Goal: Browse casually: Explore the website without a specific task or goal

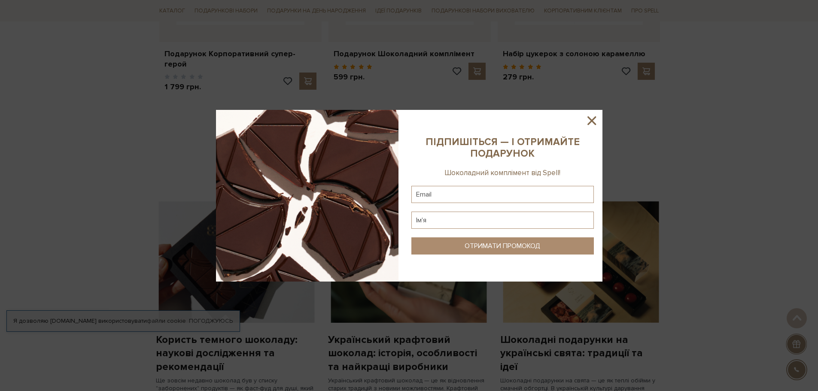
scroll to position [515, 0]
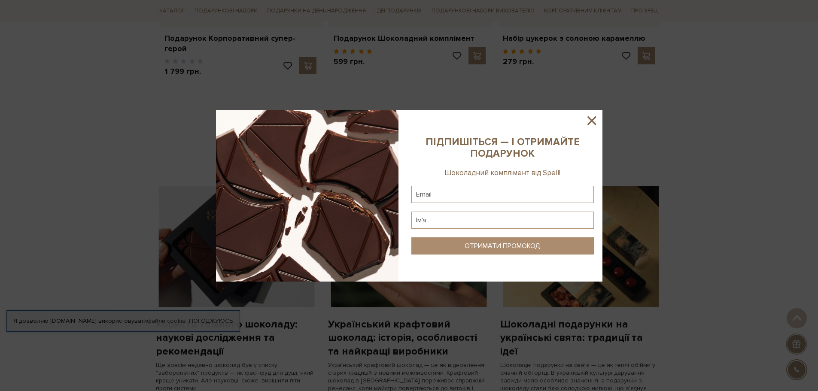
click at [594, 122] on icon at bounding box center [591, 120] width 15 height 15
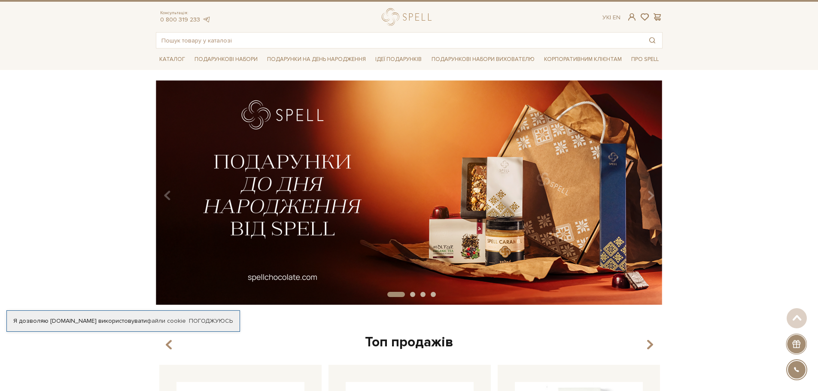
scroll to position [0, 0]
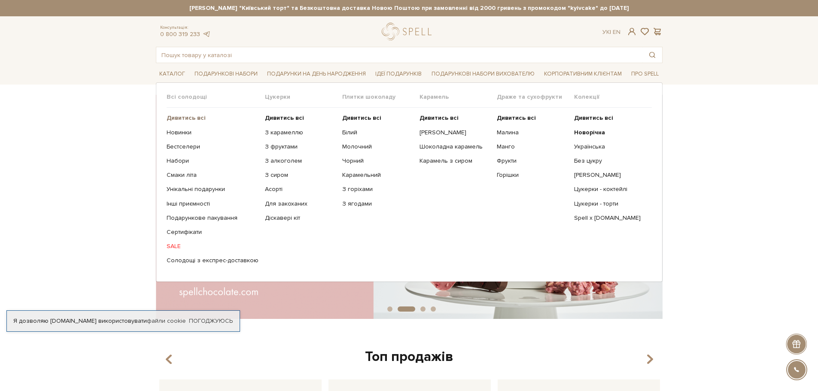
click at [192, 120] on b "Дивитись всі" at bounding box center [186, 117] width 39 height 7
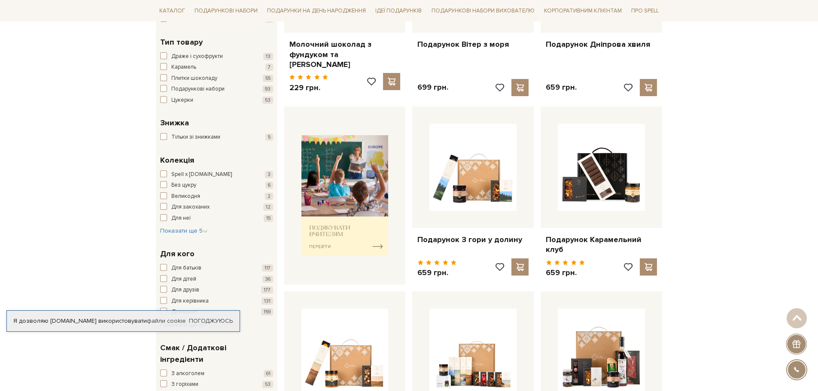
scroll to position [258, 0]
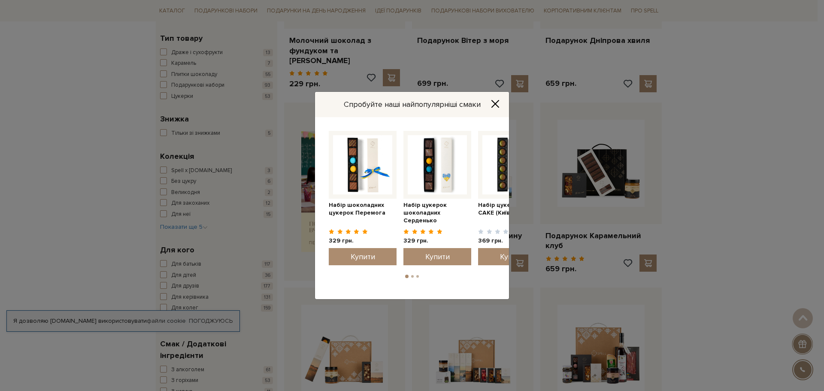
click at [494, 103] on icon "Close" at bounding box center [495, 104] width 9 height 9
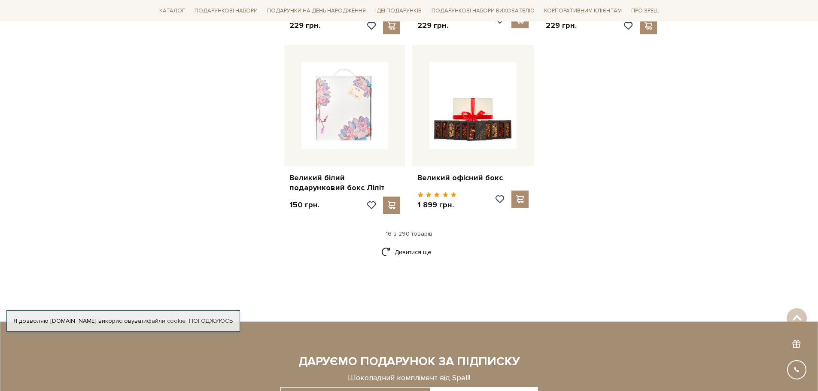
scroll to position [1074, 0]
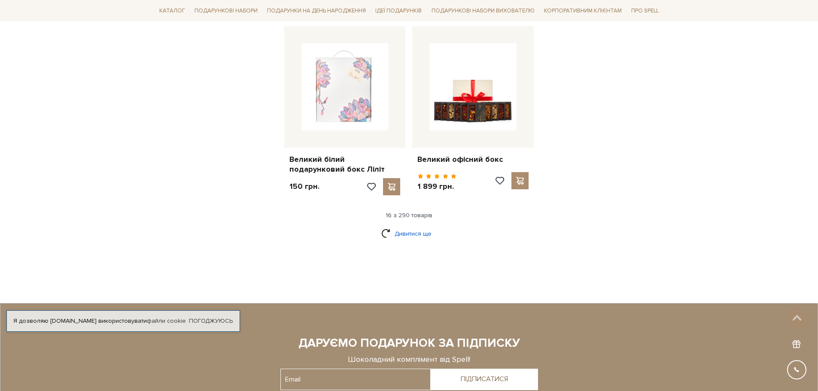
click at [429, 226] on link "Дивитися ще" at bounding box center [409, 233] width 56 height 15
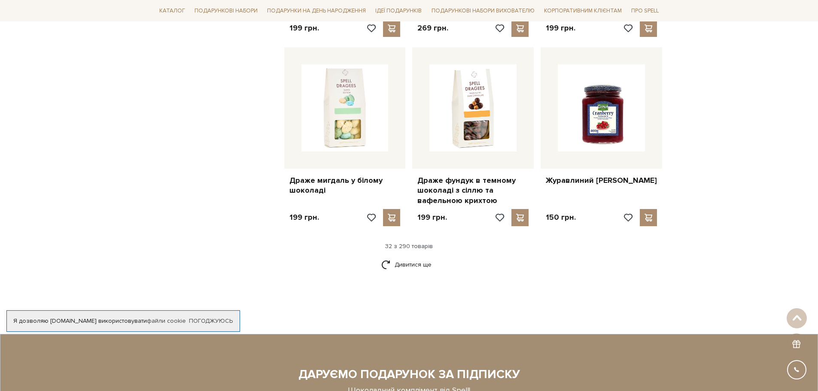
scroll to position [1975, 0]
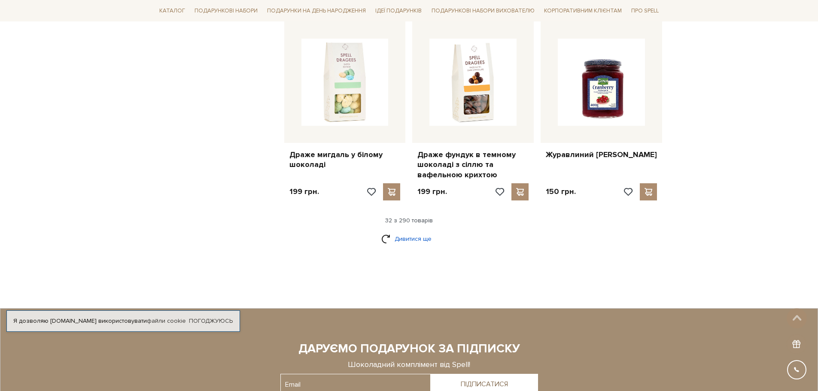
click at [399, 231] on link "Дивитися ще" at bounding box center [409, 238] width 56 height 15
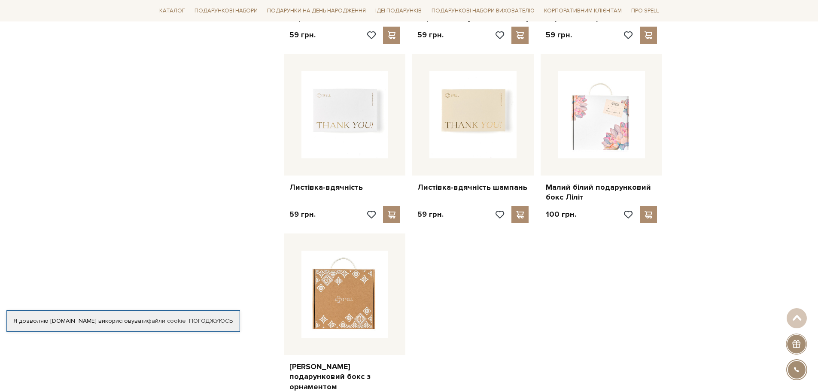
scroll to position [2963, 0]
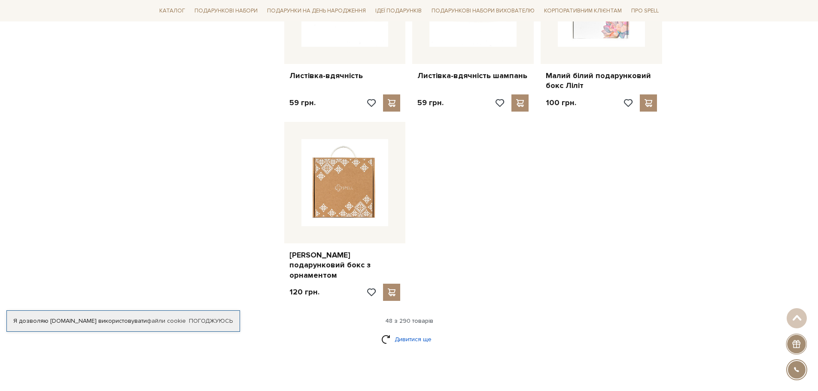
click at [429, 332] on link "Дивитися ще" at bounding box center [409, 339] width 56 height 15
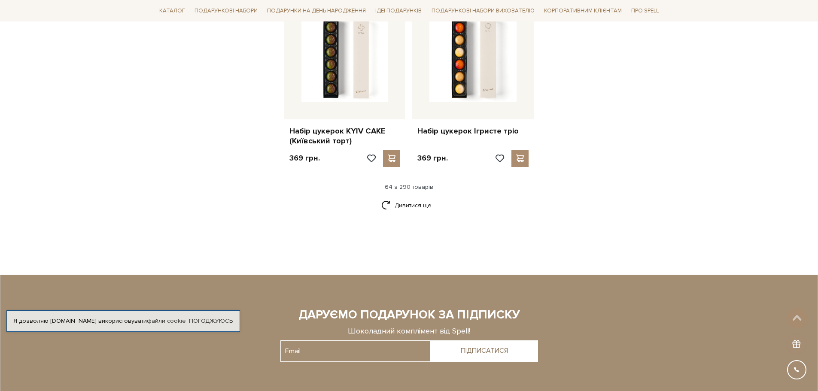
scroll to position [4037, 0]
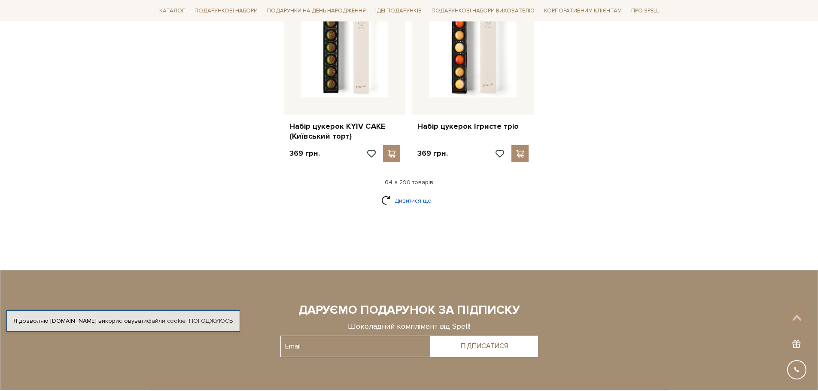
click at [427, 193] on link "Дивитися ще" at bounding box center [409, 200] width 56 height 15
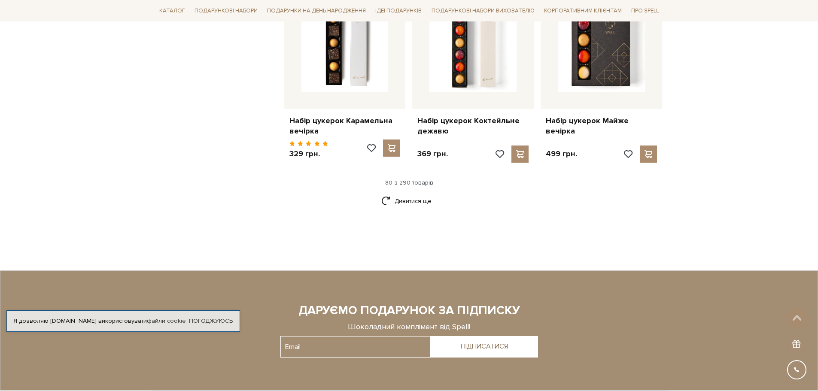
scroll to position [4981, 0]
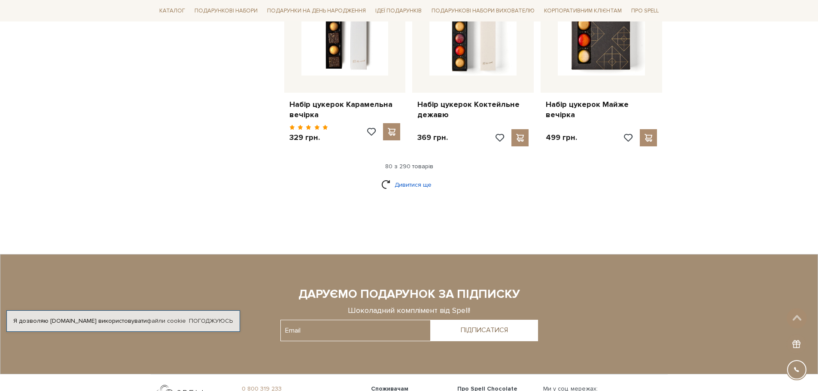
click at [409, 177] on link "Дивитися ще" at bounding box center [409, 184] width 56 height 15
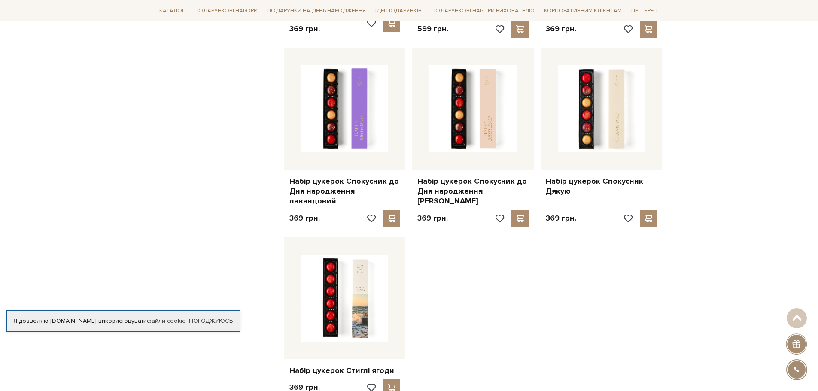
scroll to position [5926, 0]
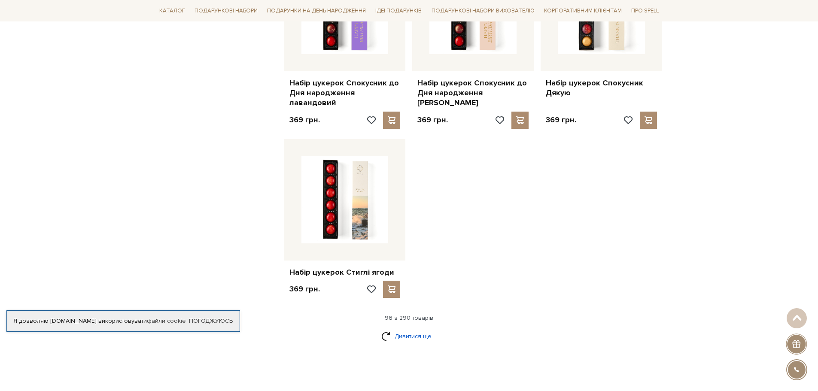
click at [422, 329] on link "Дивитися ще" at bounding box center [409, 336] width 56 height 15
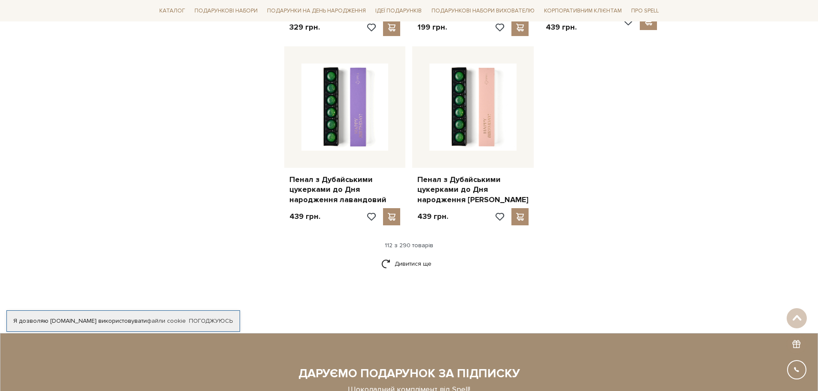
scroll to position [6957, 0]
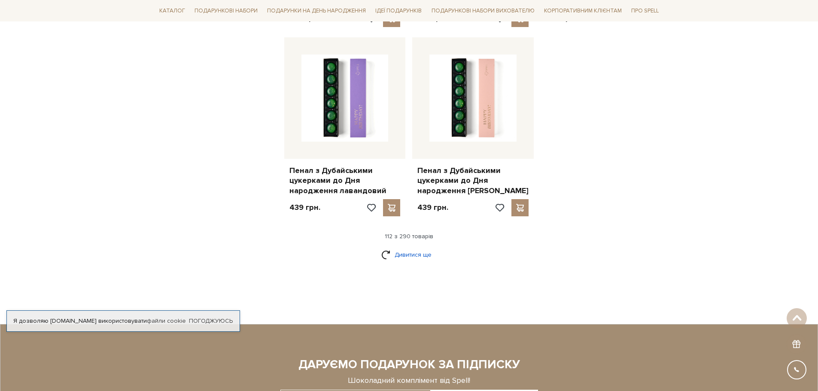
click at [419, 247] on link "Дивитися ще" at bounding box center [409, 254] width 56 height 15
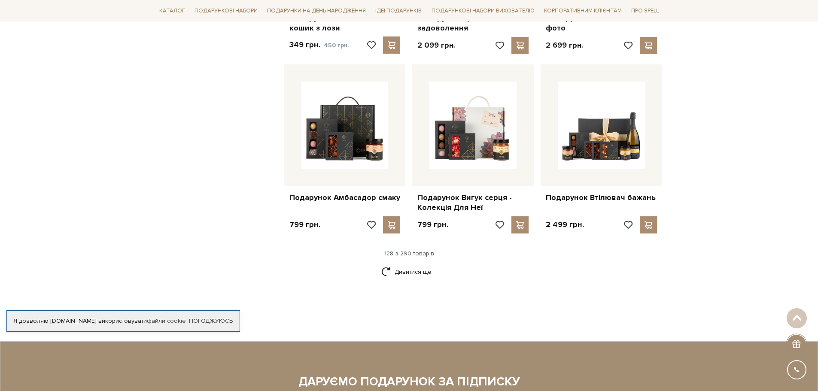
scroll to position [7858, 0]
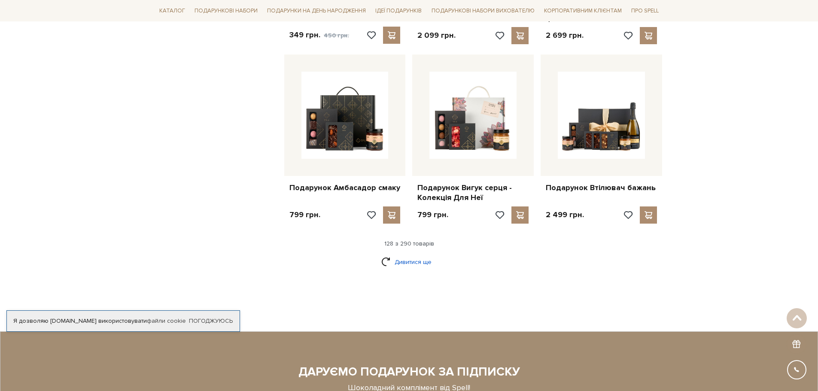
click at [421, 255] on link "Дивитися ще" at bounding box center [409, 262] width 56 height 15
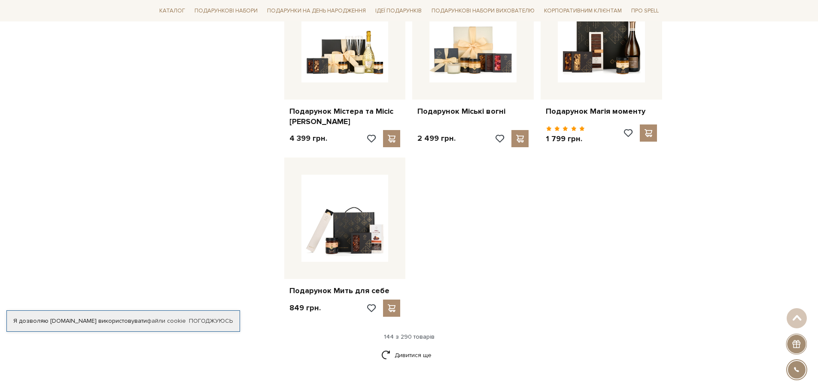
scroll to position [8846, 0]
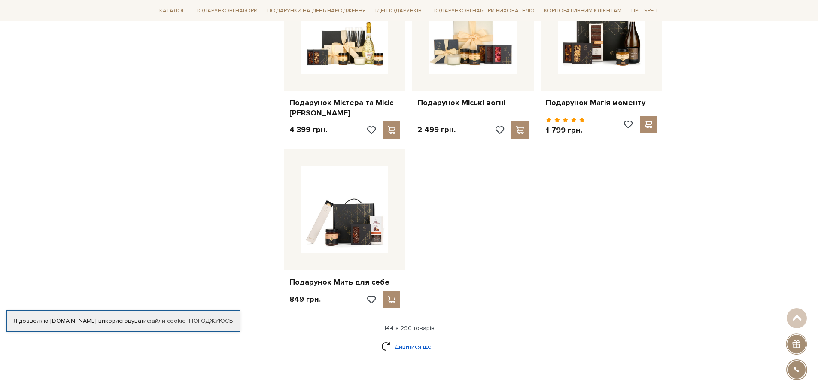
click at [417, 339] on link "Дивитися ще" at bounding box center [409, 346] width 56 height 15
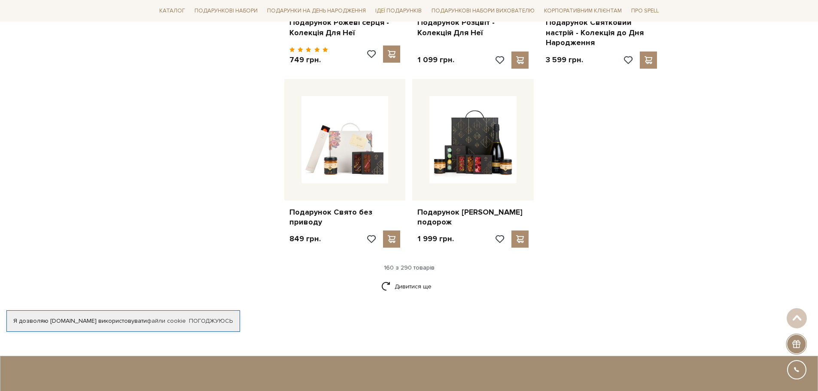
scroll to position [9834, 0]
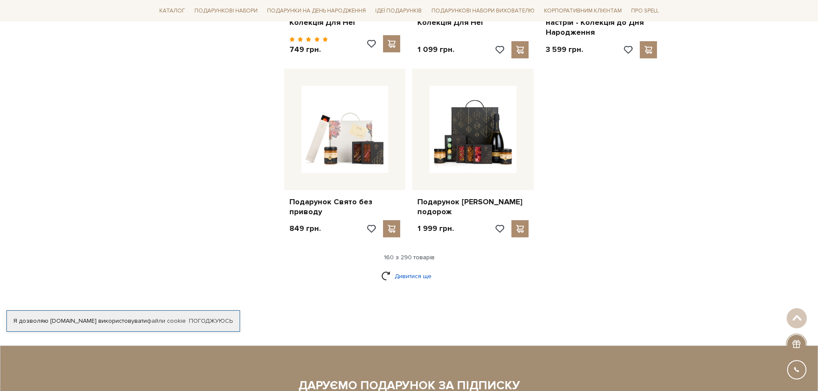
click at [404, 269] on link "Дивитися ще" at bounding box center [409, 276] width 56 height 15
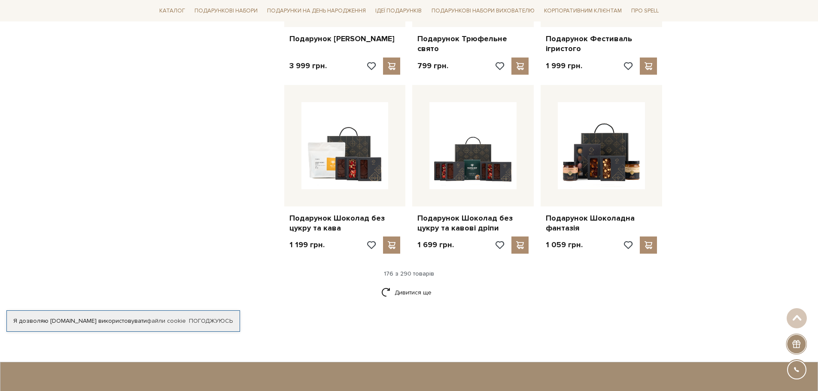
scroll to position [10736, 0]
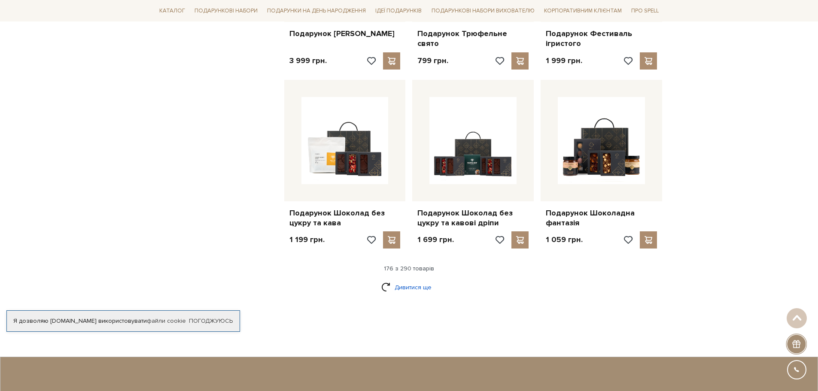
click at [409, 280] on link "Дивитися ще" at bounding box center [409, 287] width 56 height 15
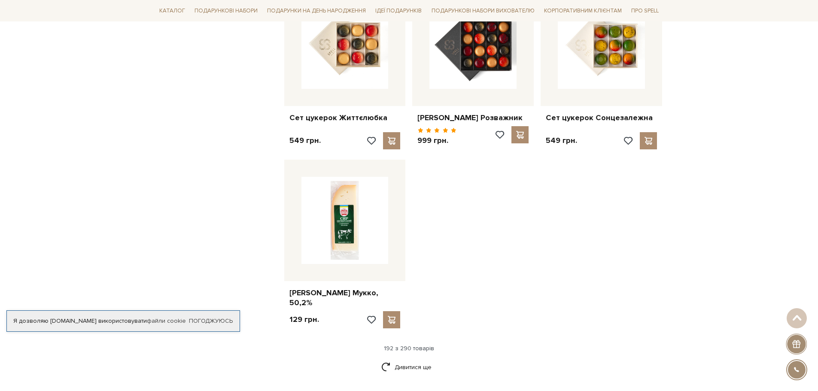
scroll to position [11766, 0]
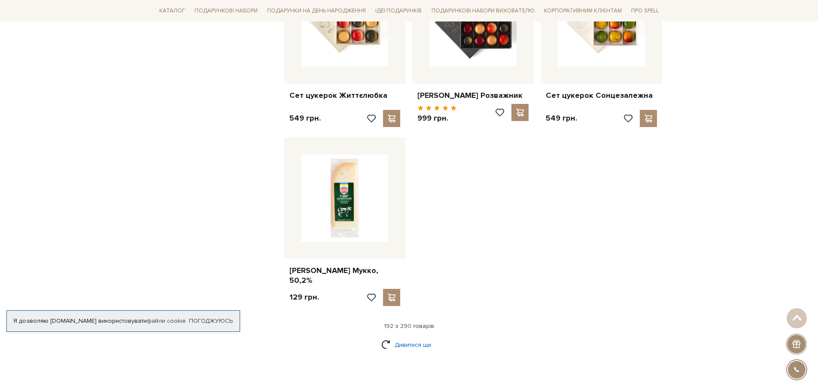
click at [431, 338] on link "Дивитися ще" at bounding box center [409, 345] width 56 height 15
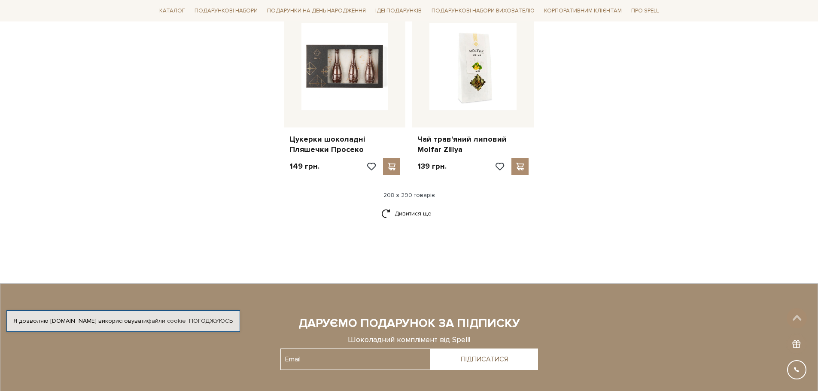
scroll to position [12840, 0]
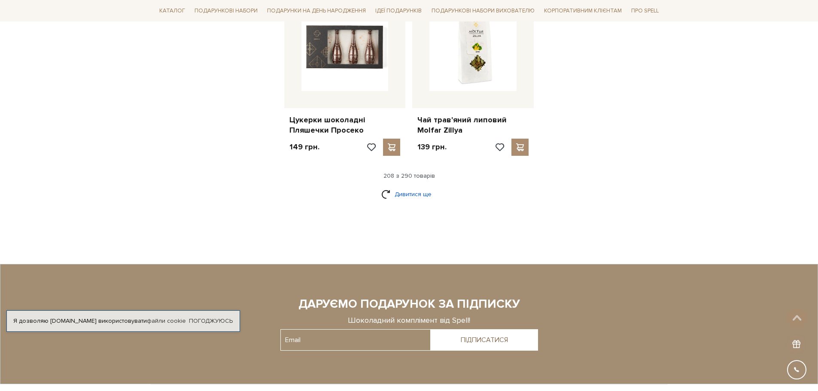
click at [400, 187] on link "Дивитися ще" at bounding box center [409, 194] width 56 height 15
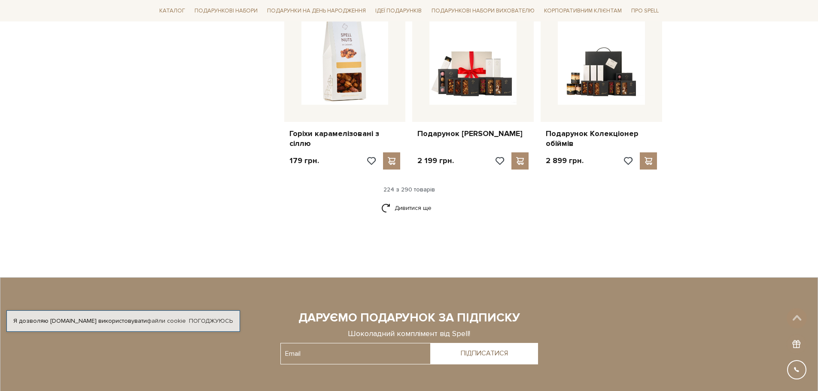
scroll to position [13742, 0]
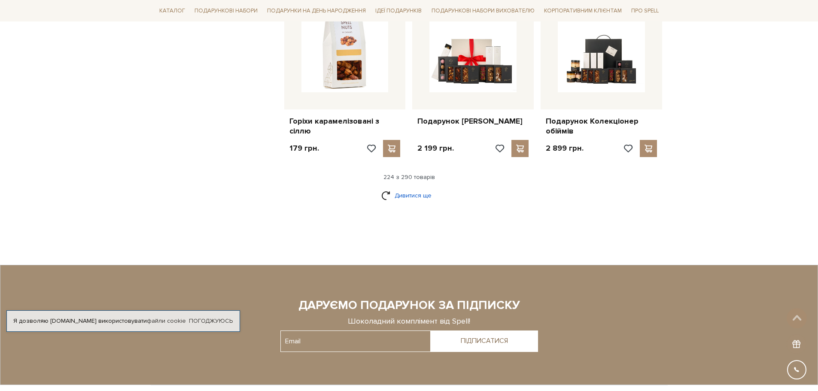
click at [407, 188] on link "Дивитися ще" at bounding box center [409, 195] width 56 height 15
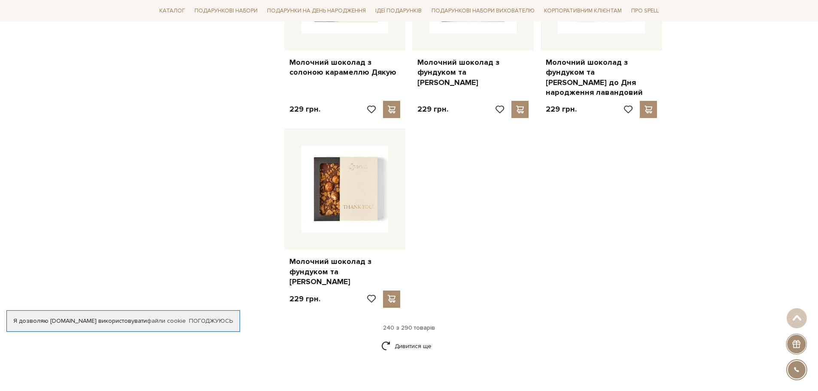
scroll to position [14858, 0]
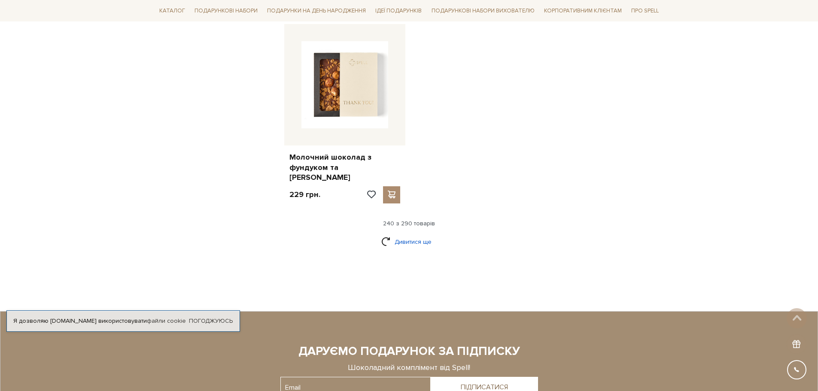
click at [411, 234] on link "Дивитися ще" at bounding box center [409, 241] width 56 height 15
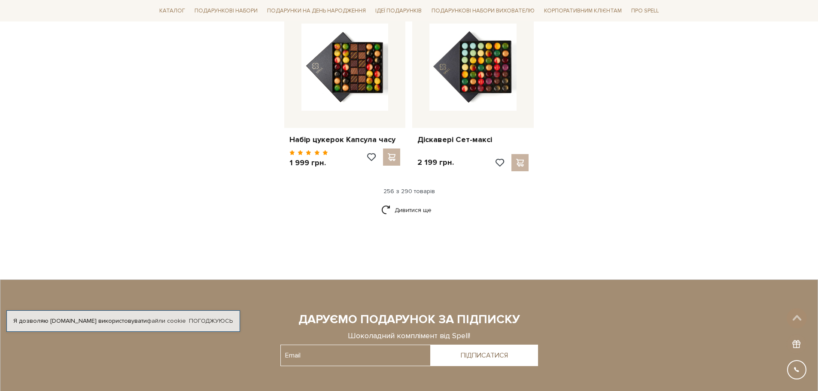
scroll to position [15889, 0]
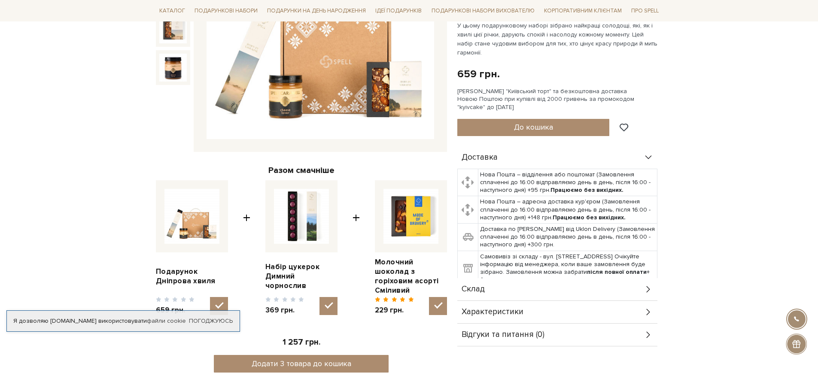
scroll to position [86, 0]
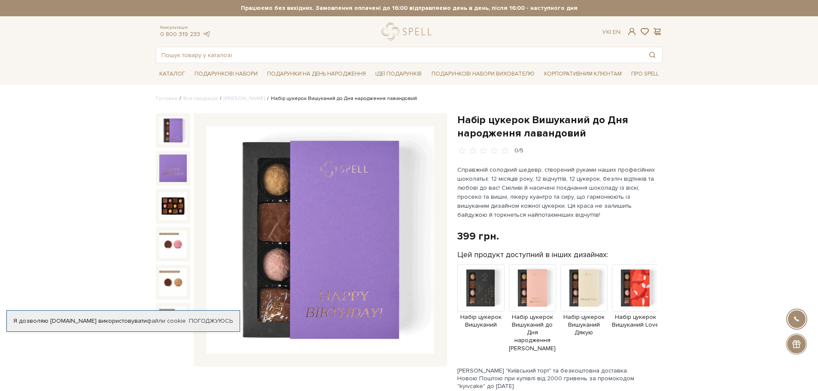
click at [369, 179] on img at bounding box center [321, 240] width 228 height 228
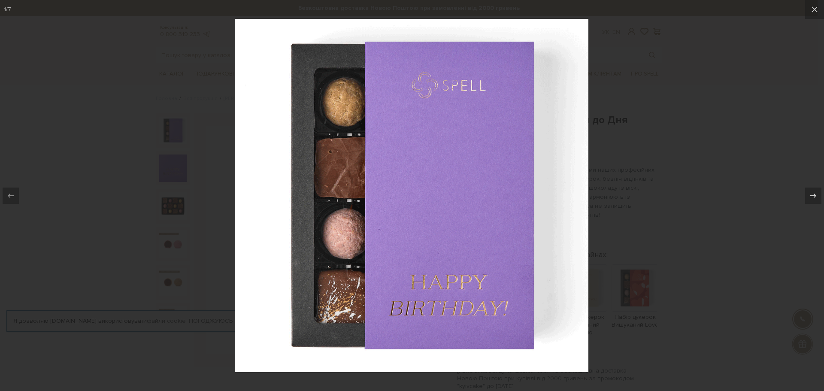
click at [580, 37] on img at bounding box center [411, 195] width 353 height 353
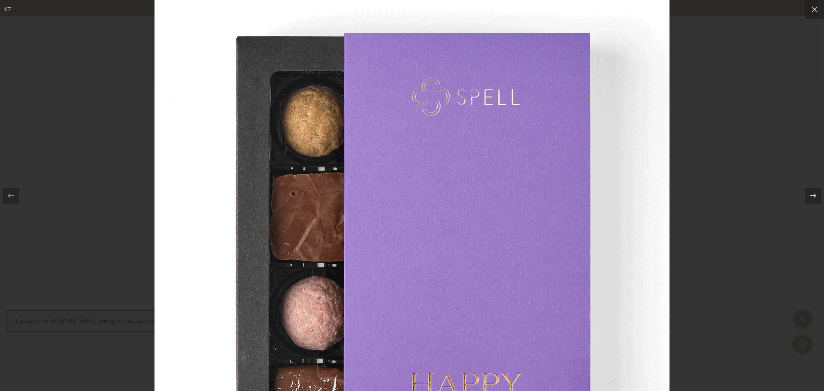
click at [526, 67] on img at bounding box center [412, 257] width 515 height 515
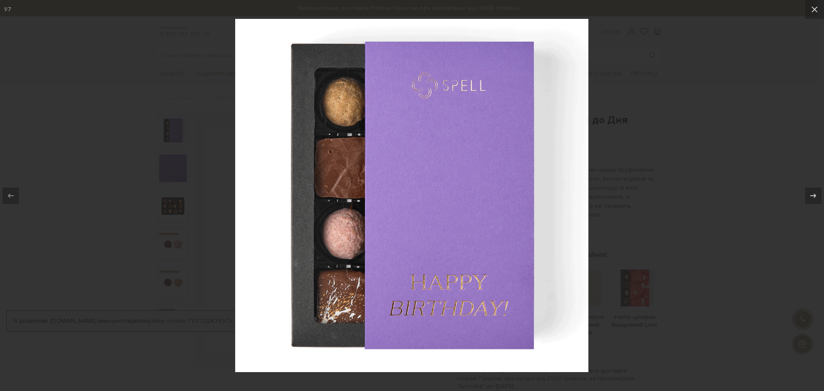
click at [643, 42] on div at bounding box center [412, 195] width 824 height 391
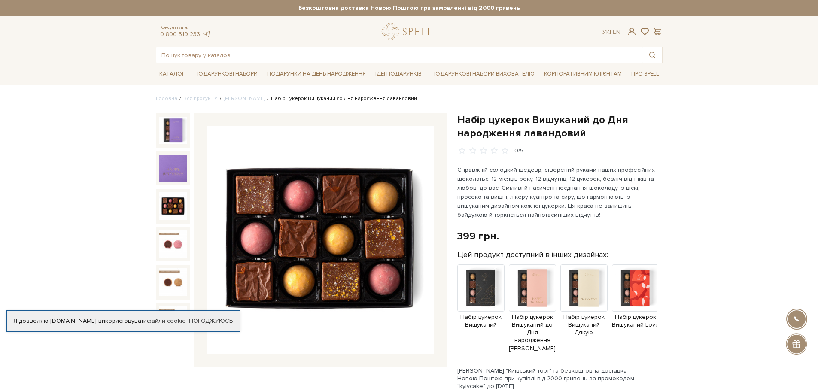
click at [164, 208] on img at bounding box center [172, 205] width 27 height 27
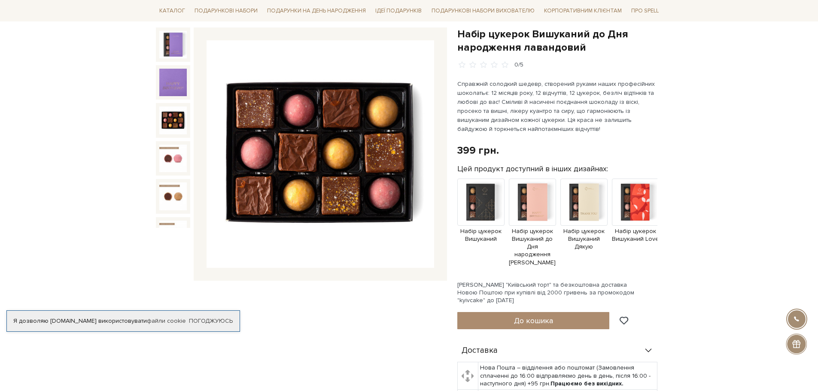
scroll to position [43, 0]
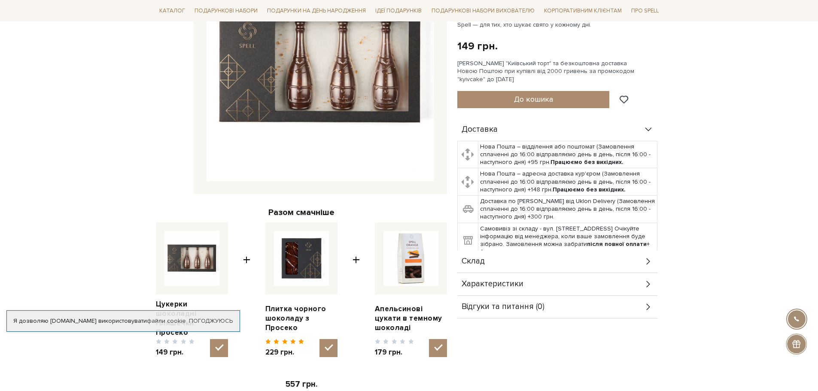
scroll to position [215, 0]
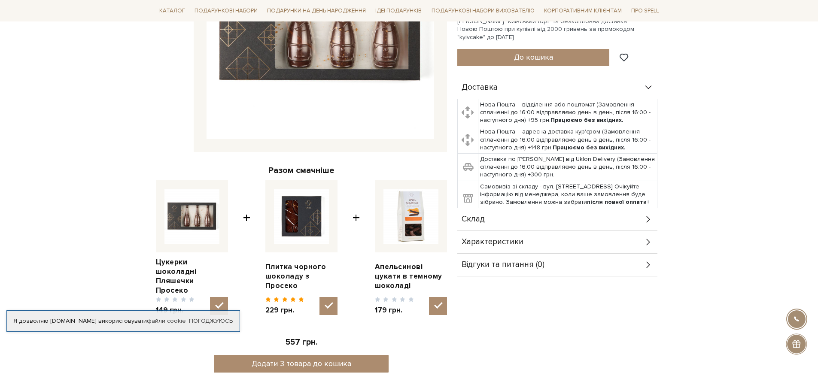
click at [647, 241] on icon at bounding box center [648, 241] width 9 height 9
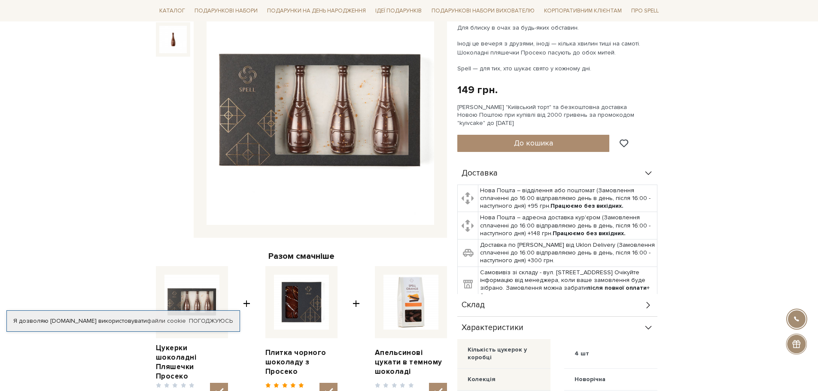
scroll to position [0, 0]
